Goal: Information Seeking & Learning: Check status

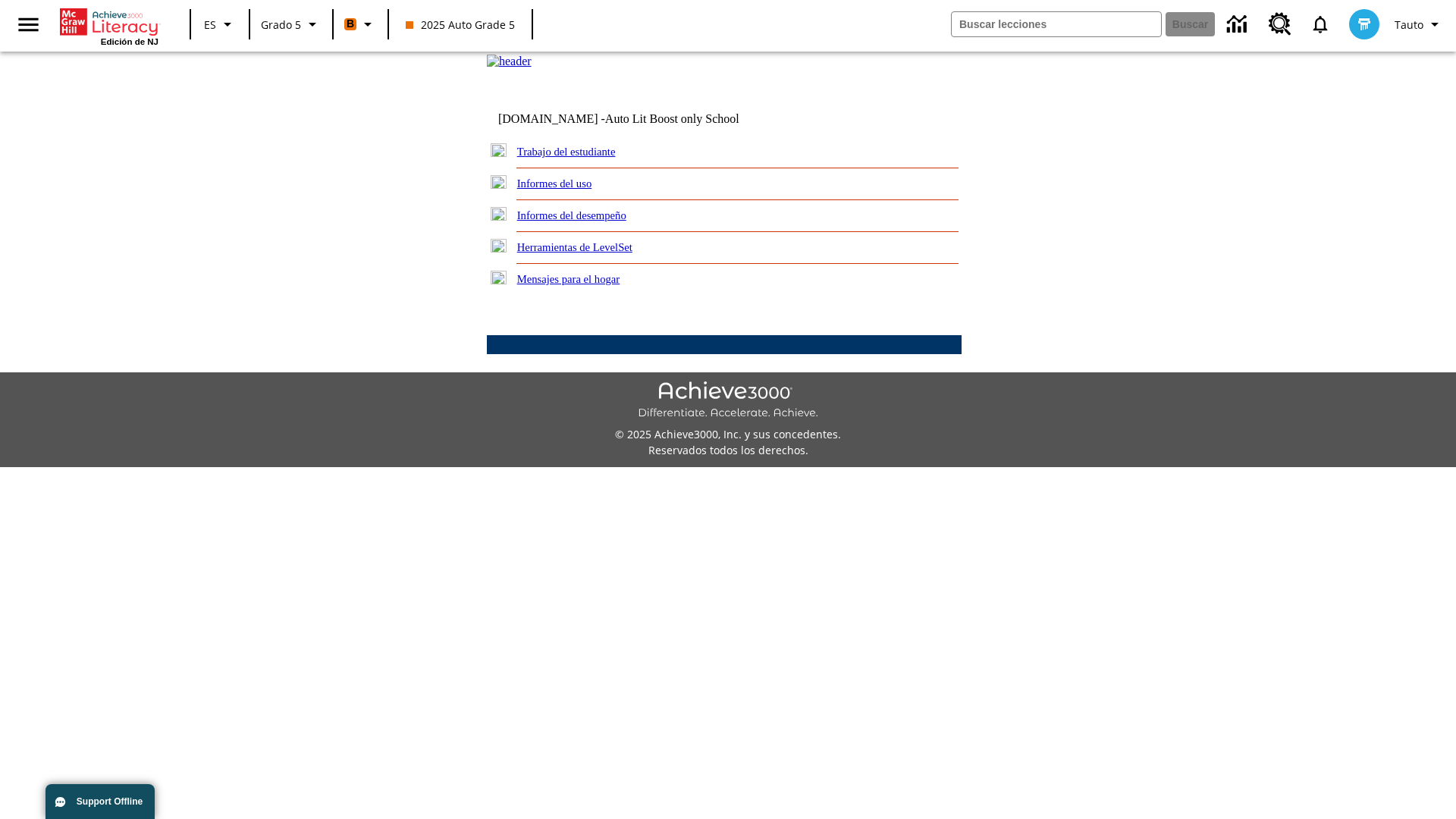
click at [591, 221] on link "Informes del desempeño" at bounding box center [572, 215] width 109 height 12
click at [0, 0] on link "¿Cuál es la posibilidad de que mis estudiantes estén bien encaminados para la u…" at bounding box center [0, 0] width 0 height 0
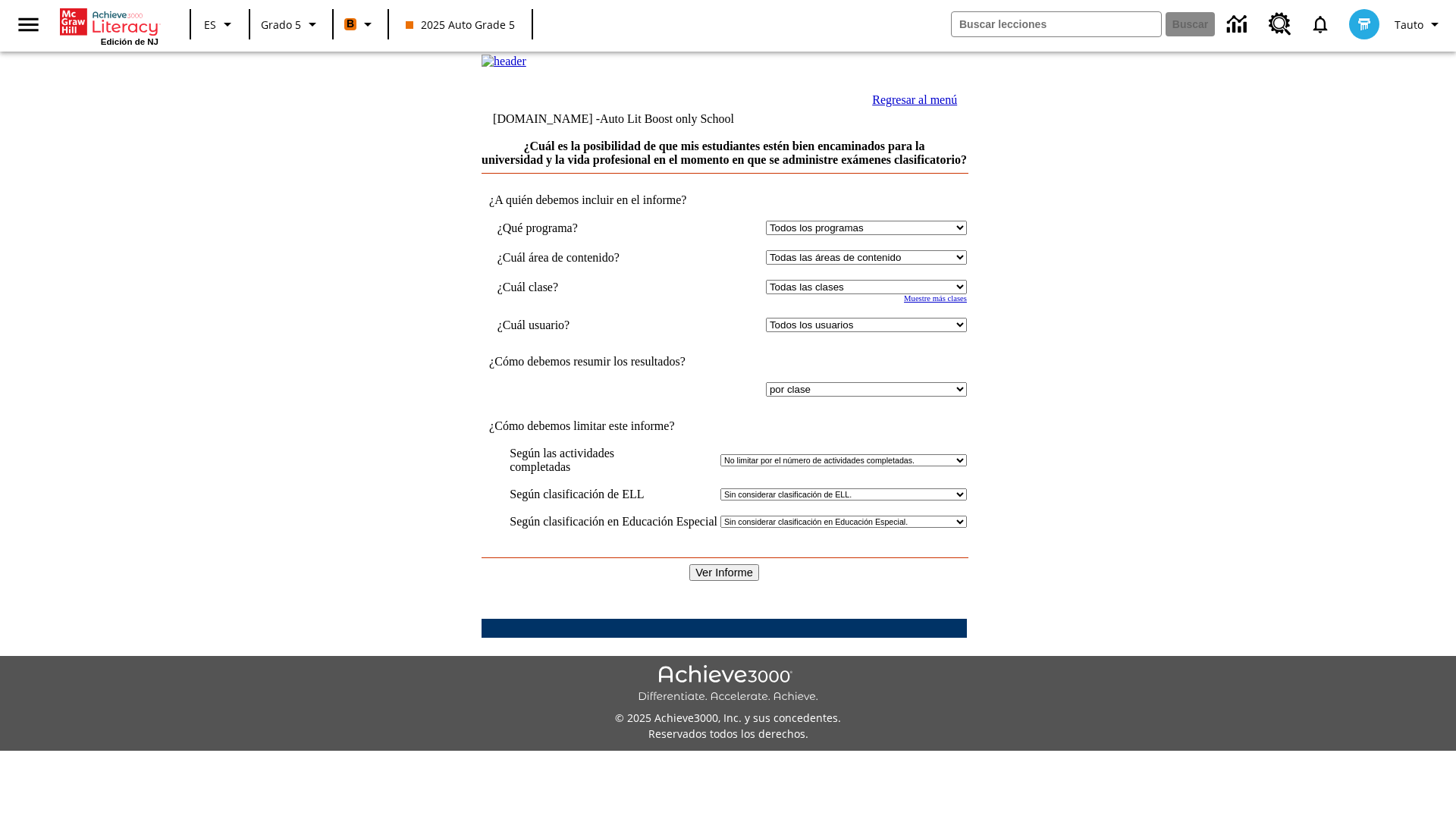
click at [863, 295] on select "Seleccionar una clase: Todas las clases 2025 Auto Grade 5 OL 2025 Auto Grade 6" at bounding box center [866, 287] width 201 height 15
select select "11133131"
click at [863, 332] on select "Todos los usuarios Cat, Sautoen Cat, Sautoes Cat, Sautoss Donotlogin, Sautoen T…" at bounding box center [866, 325] width 201 height 15
select select "21437107"
click at [725, 581] on input "Ver Informe" at bounding box center [724, 573] width 69 height 17
